Goal: Information Seeking & Learning: Learn about a topic

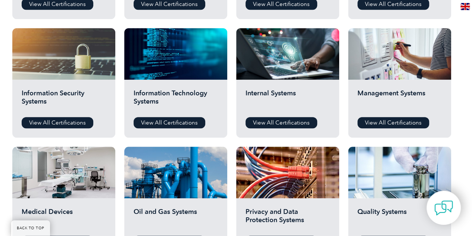
scroll to position [411, 0]
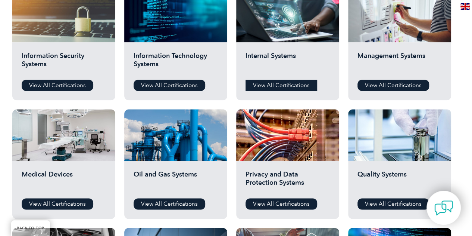
click at [270, 84] on link "View All Certifications" at bounding box center [282, 85] width 72 height 11
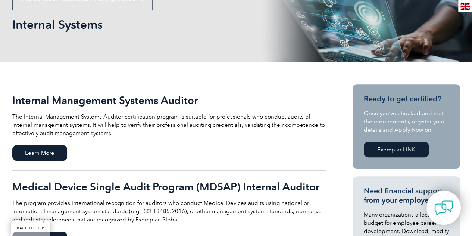
scroll to position [149, 0]
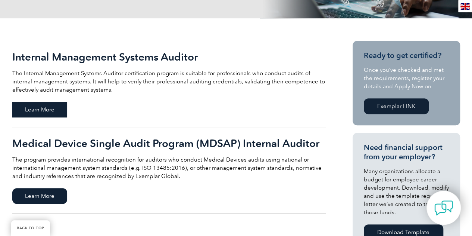
click at [44, 107] on span "Learn More" at bounding box center [39, 110] width 55 height 16
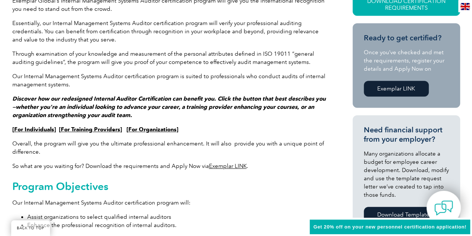
scroll to position [224, 0]
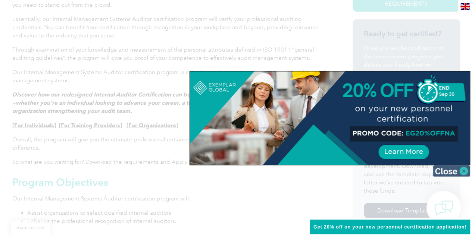
click at [451, 173] on img at bounding box center [451, 170] width 37 height 11
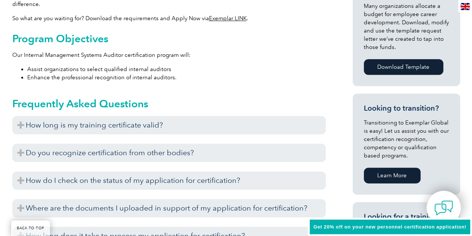
scroll to position [411, 0]
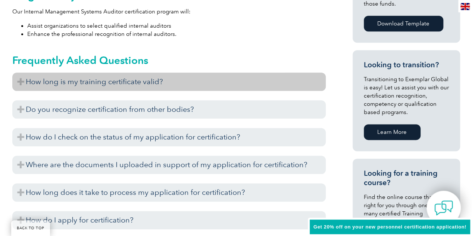
click at [178, 82] on h3 "How long is my training certificate valid?" at bounding box center [169, 81] width 314 height 18
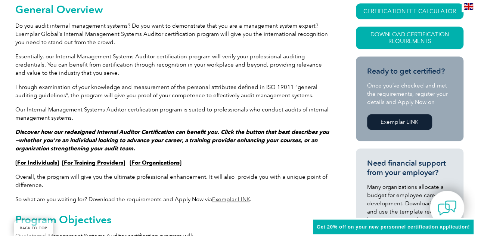
scroll to position [149, 0]
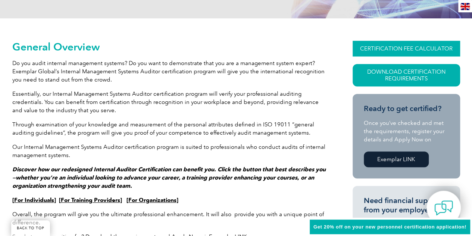
click at [395, 49] on link "CERTIFICATION FEE CALCULATOR" at bounding box center [407, 49] width 108 height 16
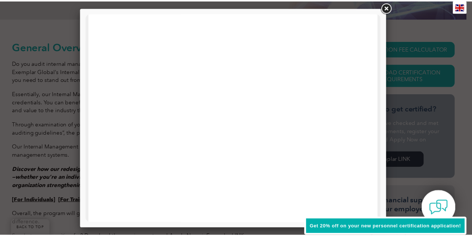
scroll to position [299, 0]
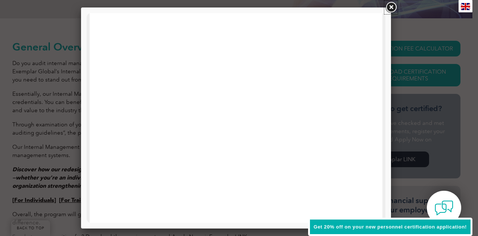
click at [393, 7] on link at bounding box center [390, 7] width 13 height 13
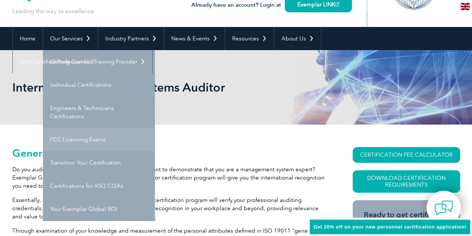
scroll to position [0, 0]
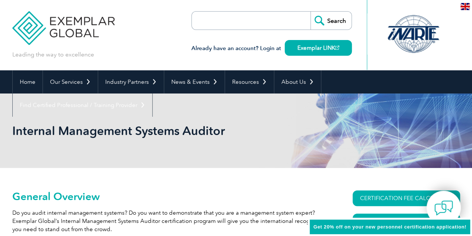
click at [212, 22] on input "search" at bounding box center [235, 21] width 78 height 18
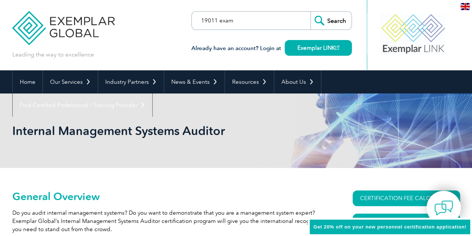
type input "19011 exam"
click at [311, 12] on input "Search" at bounding box center [331, 21] width 41 height 18
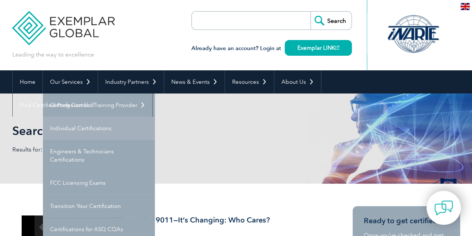
click at [72, 130] on link "Individual Certifications" at bounding box center [99, 128] width 112 height 23
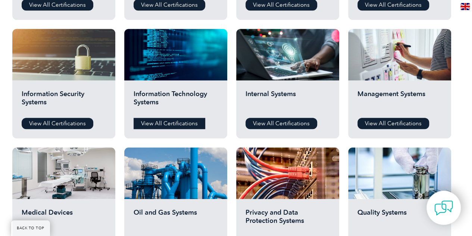
scroll to position [373, 0]
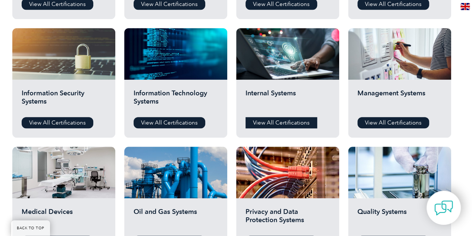
click at [285, 118] on link "View All Certifications" at bounding box center [282, 122] width 72 height 11
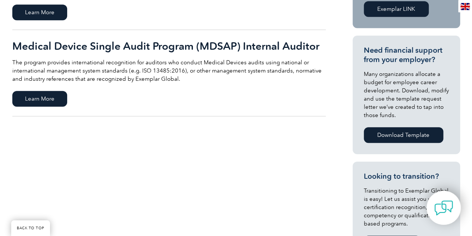
scroll to position [187, 0]
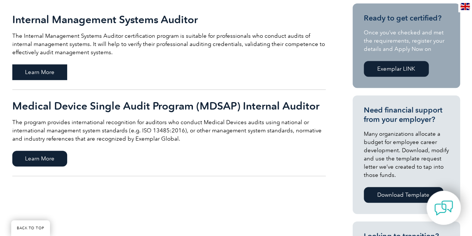
click at [51, 67] on span "Learn More" at bounding box center [39, 72] width 55 height 16
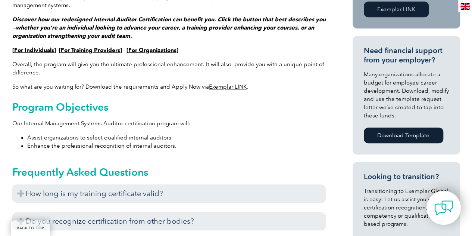
scroll to position [299, 0]
click at [225, 87] on link "Exemplar LINK" at bounding box center [228, 87] width 38 height 7
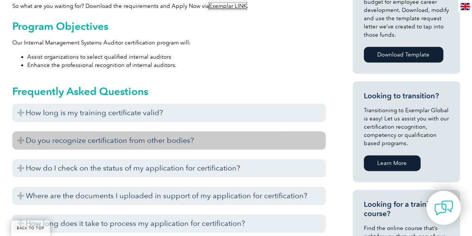
scroll to position [411, 0]
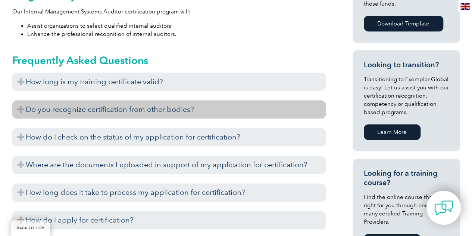
click at [178, 109] on h3 "Do you recognize certification from other bodies?" at bounding box center [169, 109] width 314 height 18
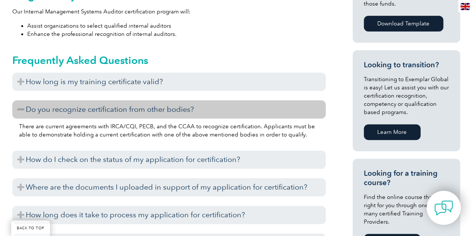
click at [178, 110] on h3 "Do you recognize certification from other bodies?" at bounding box center [169, 109] width 314 height 18
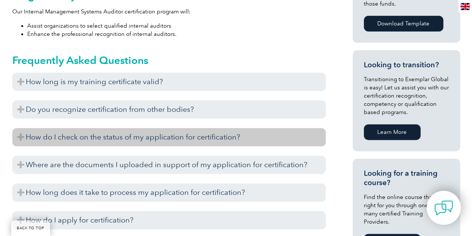
click at [163, 135] on h3 "How do I check on the status of my application for certification?" at bounding box center [169, 137] width 314 height 18
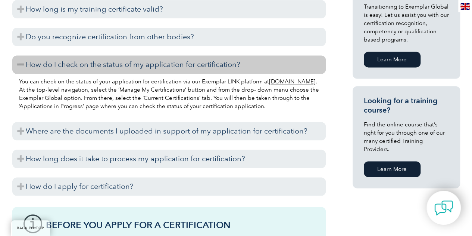
scroll to position [485, 0]
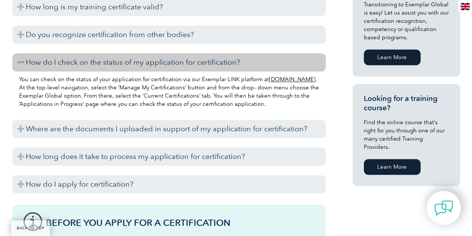
click at [169, 64] on h3 "How do I check on the status of my application for certification?" at bounding box center [169, 62] width 314 height 18
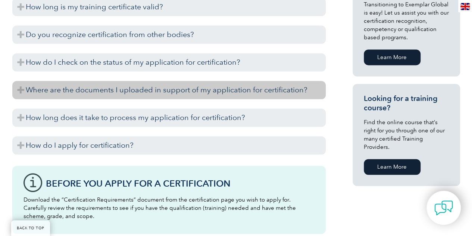
click at [138, 97] on h3 "Where are the documents I uploaded in support of my application for certificati…" at bounding box center [169, 90] width 314 height 18
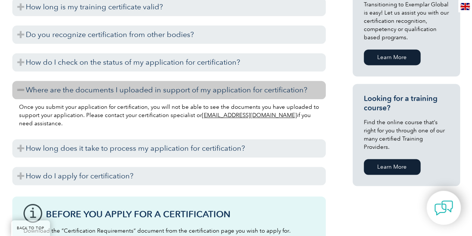
click at [132, 140] on h3 "How long does it take to process my application for certification?" at bounding box center [169, 148] width 314 height 18
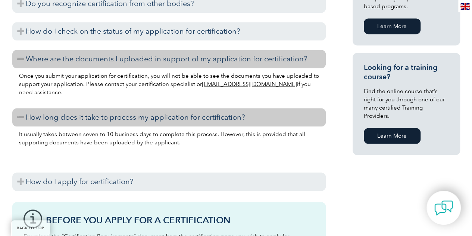
scroll to position [560, 0]
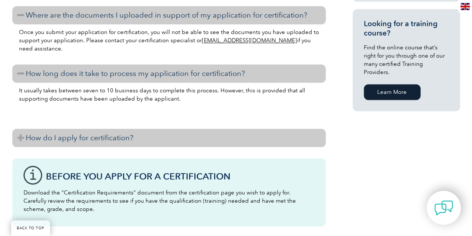
click at [128, 135] on h3 "How do I apply for certification?" at bounding box center [169, 137] width 314 height 18
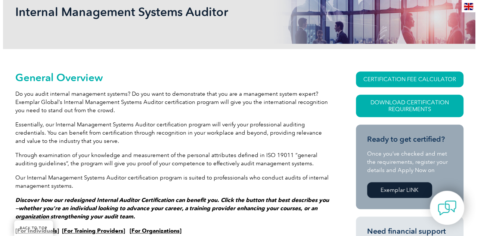
scroll to position [112, 0]
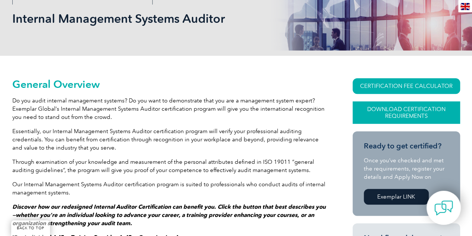
click at [391, 112] on link "Download Certification Requirements" at bounding box center [407, 112] width 108 height 22
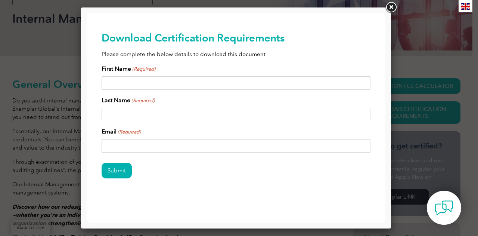
scroll to position [4, 0]
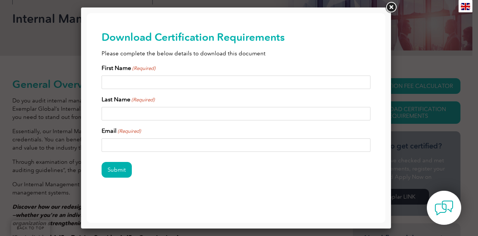
click at [145, 82] on input "First Name (Required)" at bounding box center [236, 81] width 269 height 13
type input "Meagan"
type input "Collins"
type input "meagan@tilth.org"
click at [118, 172] on input "Submit" at bounding box center [117, 170] width 30 height 16
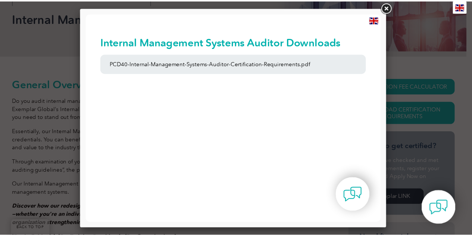
scroll to position [0, 0]
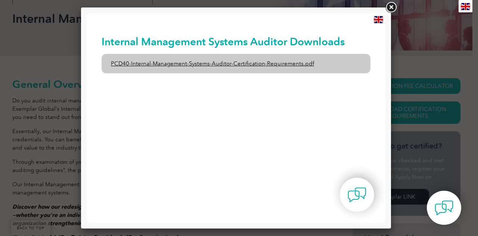
click at [200, 68] on link "PCD40-Internal-Management-Systems-Auditor-Certification-Requirements.pdf" at bounding box center [236, 63] width 269 height 19
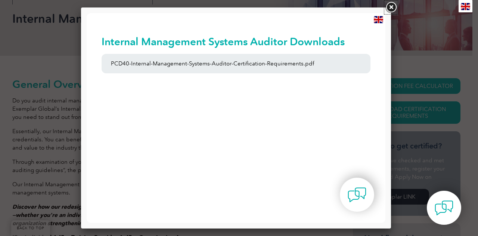
drag, startPoint x: 389, startPoint y: 9, endPoint x: 385, endPoint y: 10, distance: 4.3
click at [389, 9] on link at bounding box center [390, 7] width 13 height 13
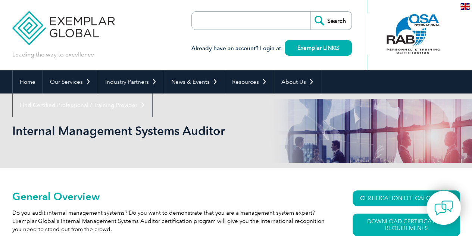
drag, startPoint x: 215, startPoint y: 11, endPoint x: 223, endPoint y: 18, distance: 10.9
click at [216, 11] on form "Search" at bounding box center [272, 20] width 161 height 19
click at [223, 18] on input "search" at bounding box center [235, 21] width 78 height 18
type input "exam"
click at [311, 12] on input "Search" at bounding box center [331, 21] width 41 height 18
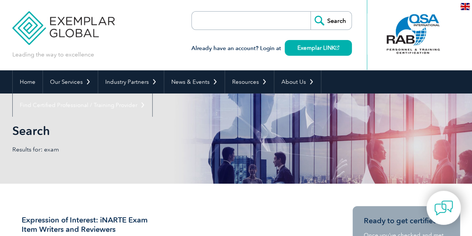
click at [229, 15] on input "search" at bounding box center [235, 21] width 78 height 18
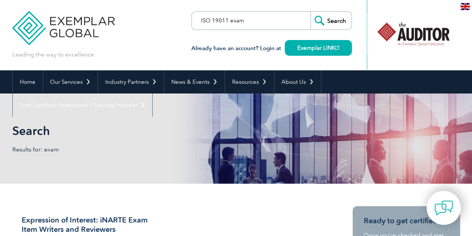
type input "ISO 19011 exam"
click at [311, 12] on input "Search" at bounding box center [331, 21] width 41 height 18
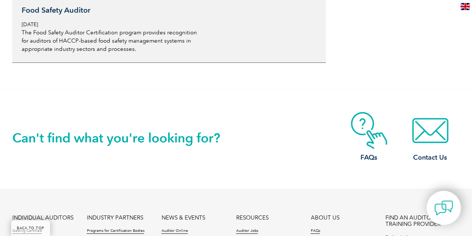
scroll to position [1456, 0]
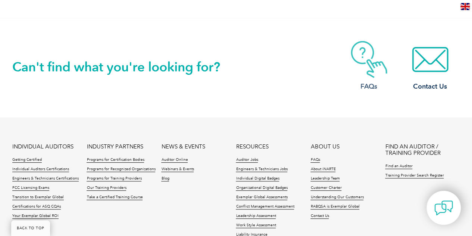
click at [369, 52] on img at bounding box center [369, 59] width 60 height 37
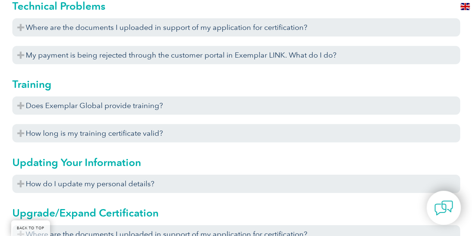
scroll to position [2502, 0]
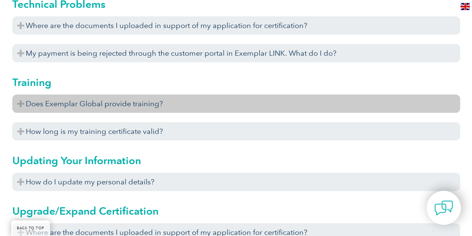
click at [69, 96] on h3 "Does Exemplar Global provide training?" at bounding box center [236, 103] width 448 height 18
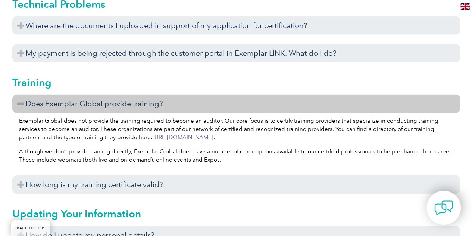
click at [81, 97] on h3 "Does Exemplar Global provide training?" at bounding box center [236, 103] width 448 height 18
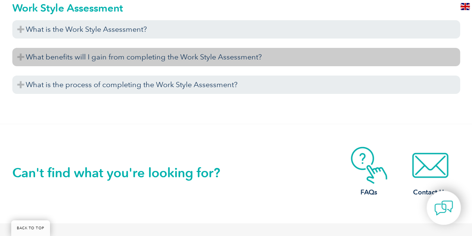
scroll to position [2763, 0]
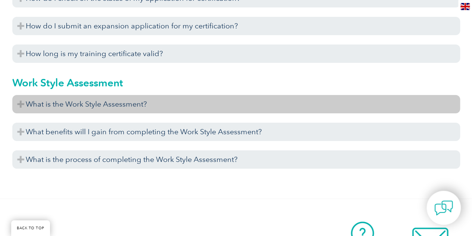
click at [88, 103] on h3 "What is the Work Style Assessment?" at bounding box center [236, 104] width 448 height 18
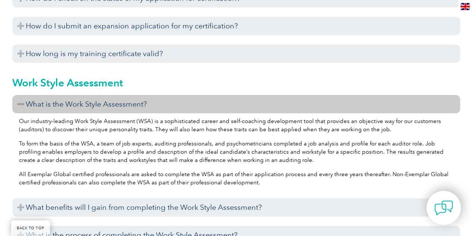
click at [88, 102] on h3 "What is the Work Style Assessment?" at bounding box center [236, 104] width 448 height 18
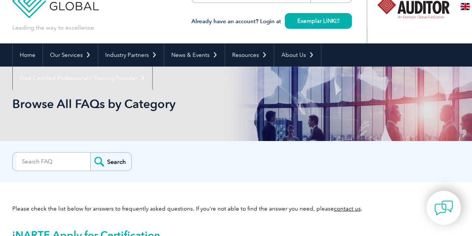
scroll to position [0, 0]
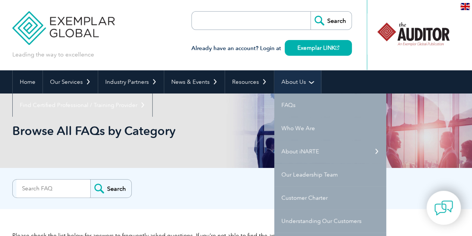
click at [286, 81] on link "About Us" at bounding box center [297, 81] width 47 height 23
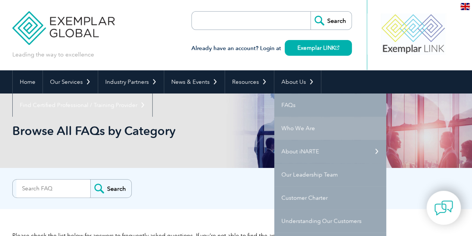
click at [295, 128] on link "Who We Are" at bounding box center [330, 128] width 112 height 23
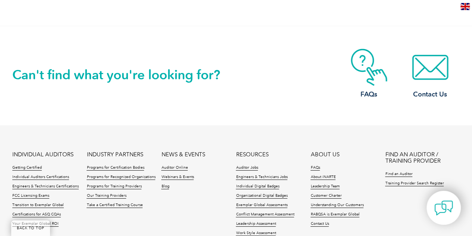
scroll to position [1382, 0]
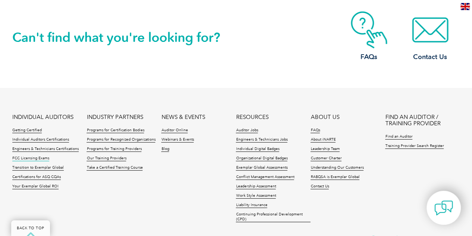
click at [39, 156] on link "FCC Licensing Exams" at bounding box center [30, 158] width 37 height 5
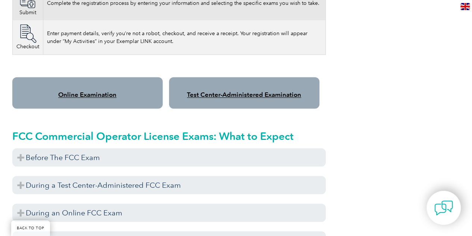
scroll to position [635, 0]
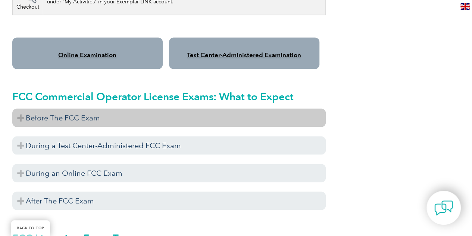
click at [19, 108] on h3 "Before The FCC Exam" at bounding box center [169, 117] width 314 height 18
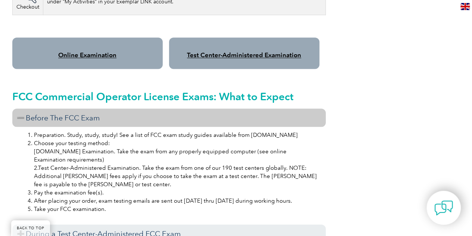
click at [19, 108] on h3 "Before The FCC Exam" at bounding box center [169, 117] width 314 height 18
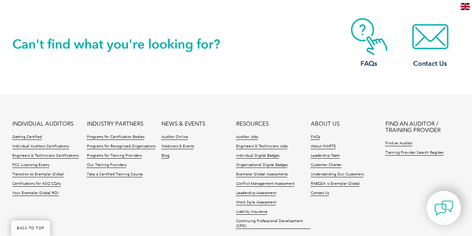
scroll to position [1382, 0]
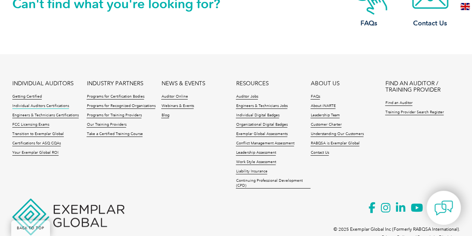
click at [63, 103] on link "Individual Auditors Certifications" at bounding box center [40, 105] width 57 height 5
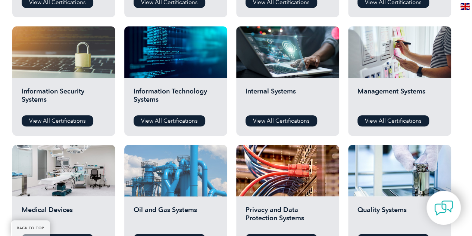
scroll to position [373, 0]
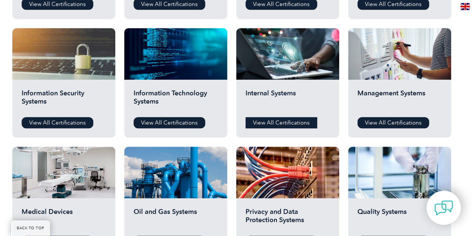
click at [288, 123] on link "View All Certifications" at bounding box center [282, 122] width 72 height 11
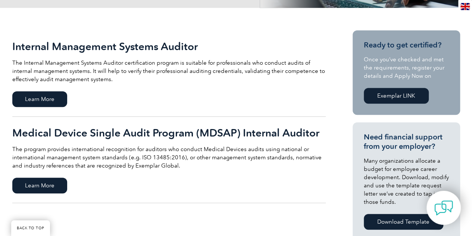
scroll to position [149, 0]
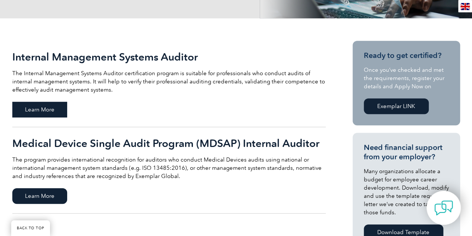
click at [57, 108] on span "Learn More" at bounding box center [39, 110] width 55 height 16
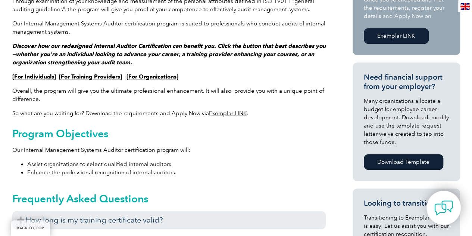
scroll to position [261, 0]
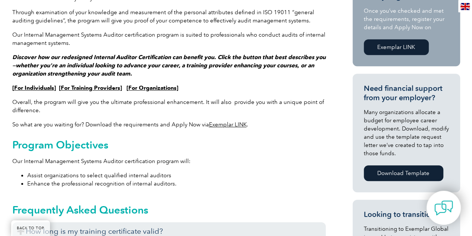
click at [41, 86] on link "For Individuals" at bounding box center [34, 87] width 40 height 7
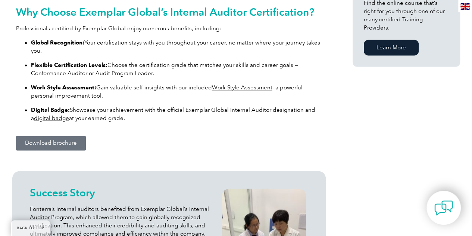
scroll to position [597, 0]
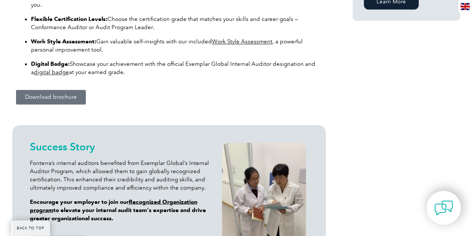
drag, startPoint x: 81, startPoint y: 98, endPoint x: 74, endPoint y: 97, distance: 6.8
click at [74, 97] on span "Download brochure" at bounding box center [51, 97] width 52 height 6
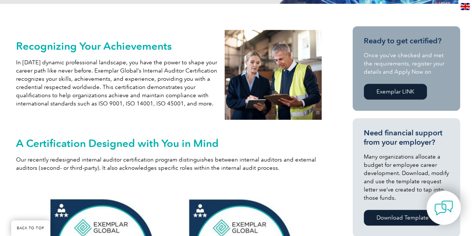
scroll to position [224, 0]
